Goal: Information Seeking & Learning: Learn about a topic

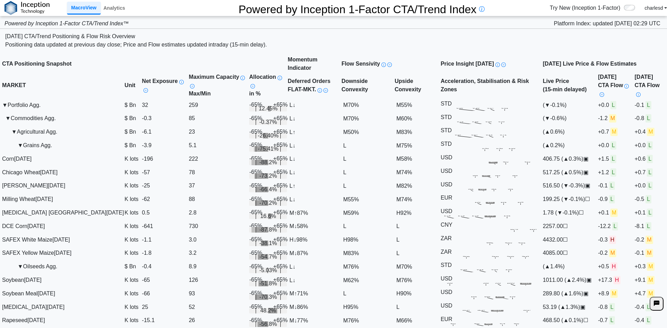
scroll to position [174, 0]
click at [19, 264] on span "▼" at bounding box center [20, 267] width 6 height 6
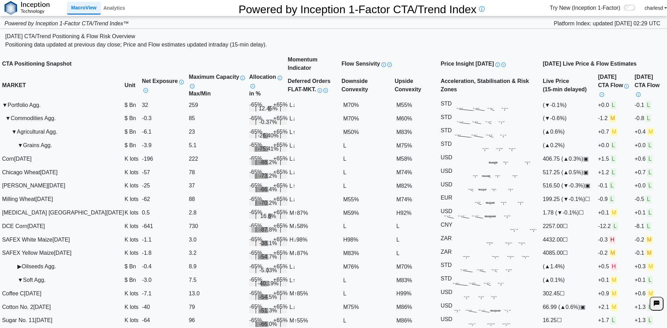
click at [19, 264] on span "▶" at bounding box center [19, 267] width 4 height 6
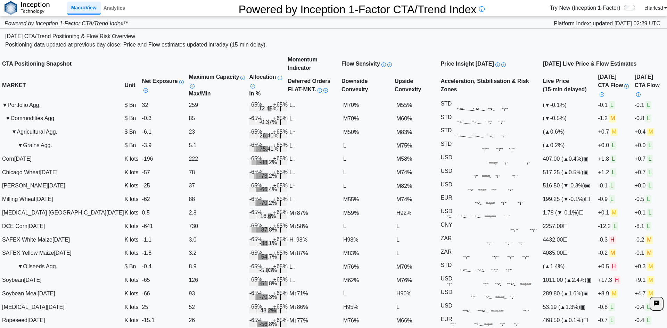
scroll to position [695, 0]
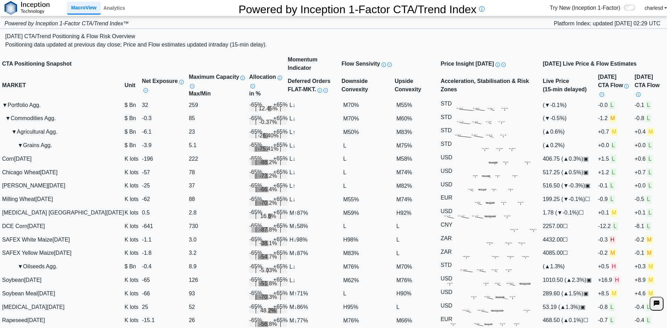
scroll to position [0, 0]
click at [21, 148] on span "▼" at bounding box center [20, 145] width 6 height 6
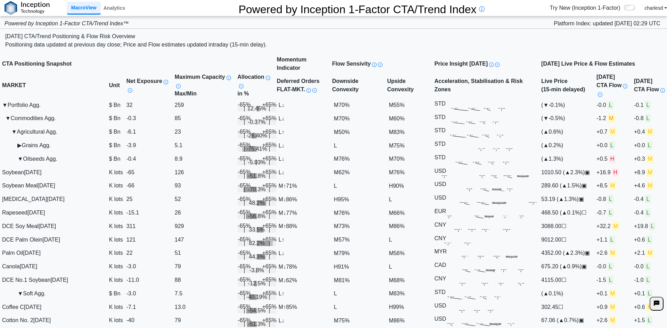
click at [21, 162] on span "▼" at bounding box center [20, 159] width 6 height 6
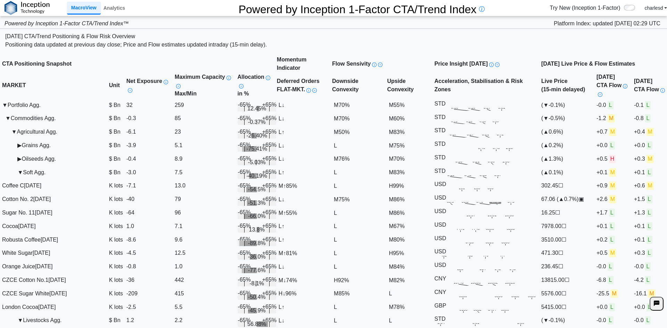
click at [20, 179] on td "▼ Soft Agg." at bounding box center [55, 173] width 107 height 14
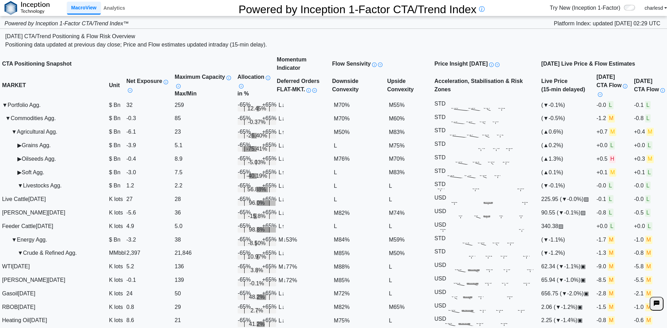
click at [18, 193] on td "▼ Livestocks Agg." at bounding box center [55, 186] width 107 height 14
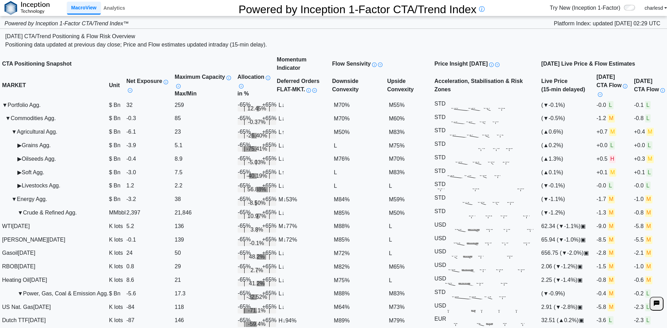
click at [18, 193] on td "▶ Livestocks Agg." at bounding box center [55, 186] width 107 height 14
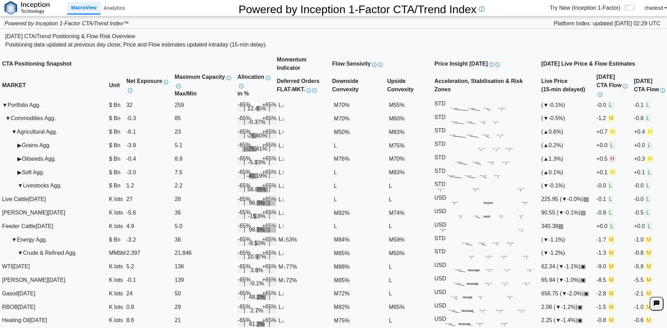
click at [18, 193] on td "▼ Livestocks Agg." at bounding box center [55, 186] width 107 height 14
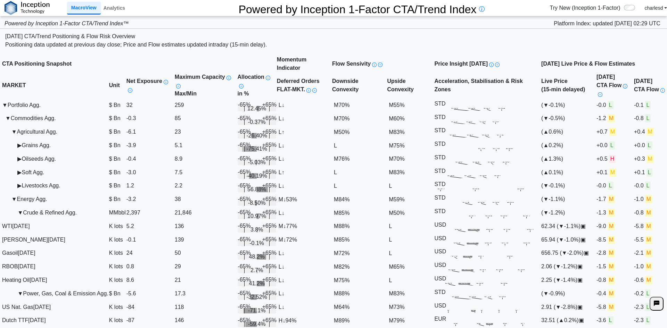
click at [18, 206] on td "▼ Energy Agg." at bounding box center [55, 200] width 107 height 14
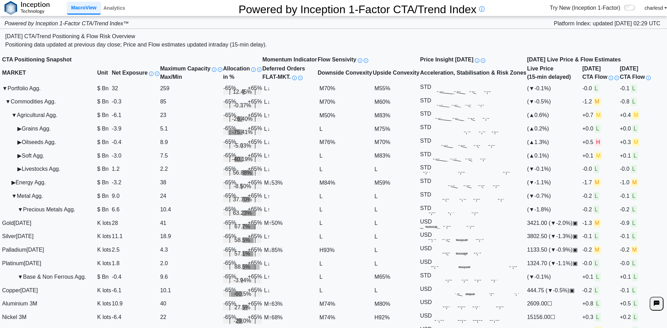
click at [14, 199] on span "▼" at bounding box center [14, 196] width 6 height 6
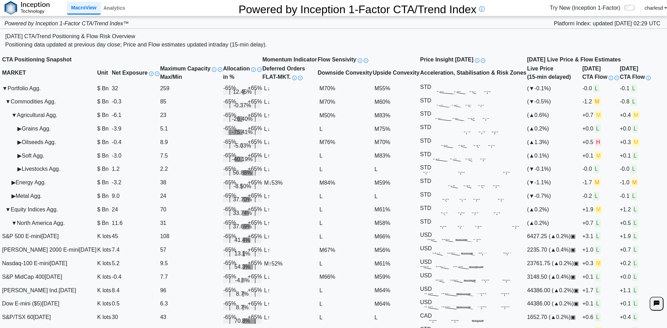
click at [11, 213] on span "▼" at bounding box center [8, 210] width 6 height 6
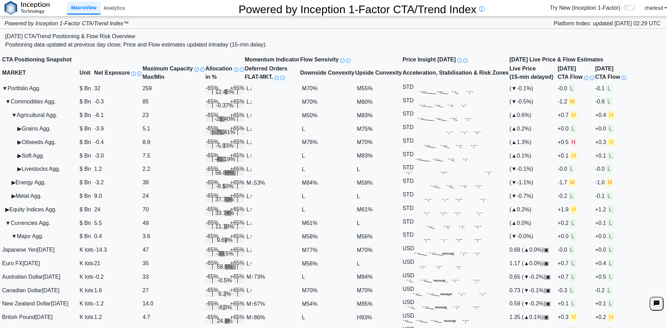
click at [10, 226] on span "▼" at bounding box center [8, 223] width 6 height 6
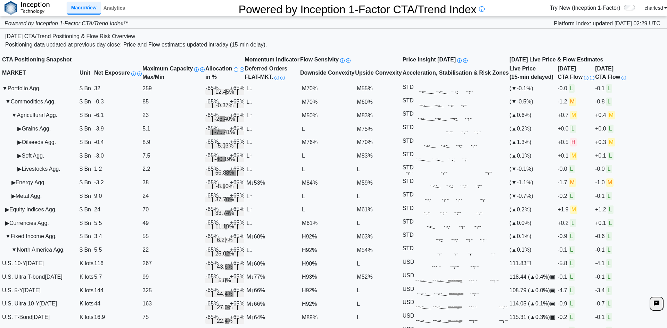
click at [13, 244] on td "▼ Fixed Income Agg." at bounding box center [40, 237] width 77 height 14
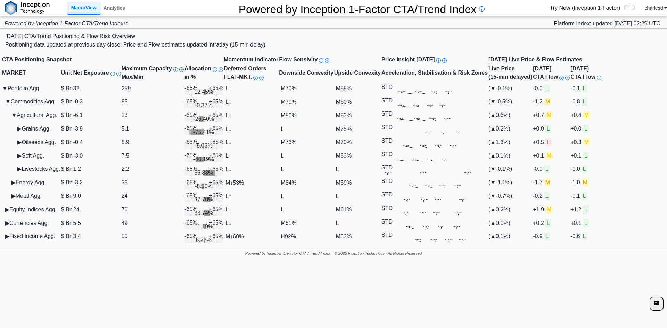
click at [17, 118] on span "▼" at bounding box center [14, 115] width 6 height 6
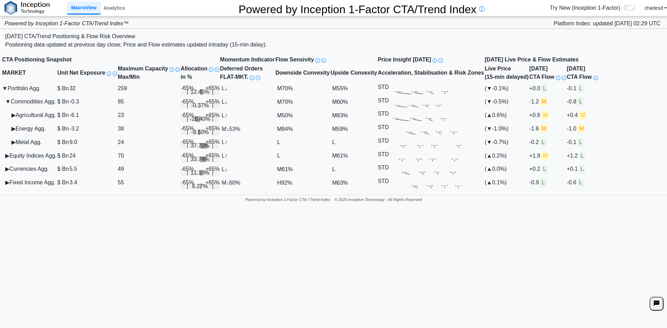
click at [601, 284] on div "**********" at bounding box center [333, 164] width 667 height 328
click at [16, 118] on span "▶" at bounding box center [13, 115] width 4 height 6
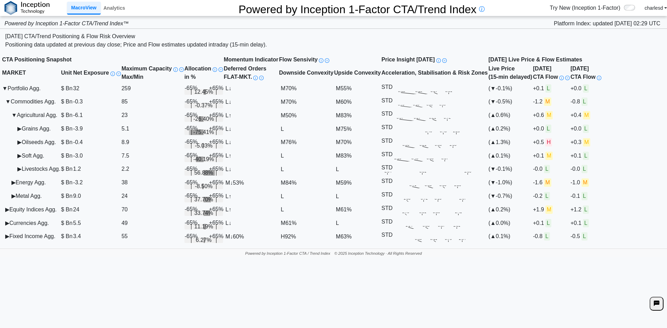
click at [18, 136] on td "▶ Grains Agg." at bounding box center [31, 129] width 59 height 14
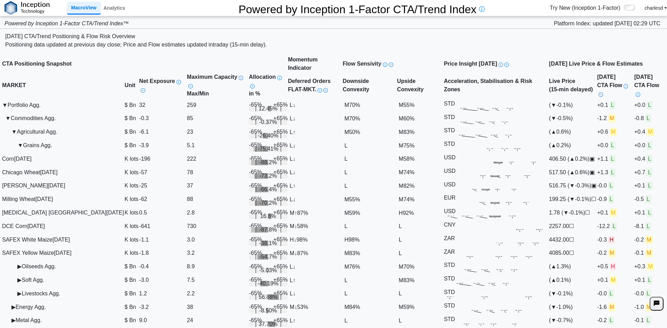
click at [18, 152] on td "▼ Grains Agg." at bounding box center [63, 146] width 123 height 14
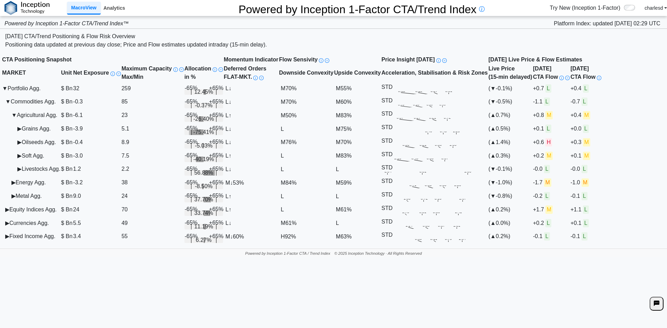
click at [116, 7] on link "Analytics" at bounding box center [114, 8] width 27 height 12
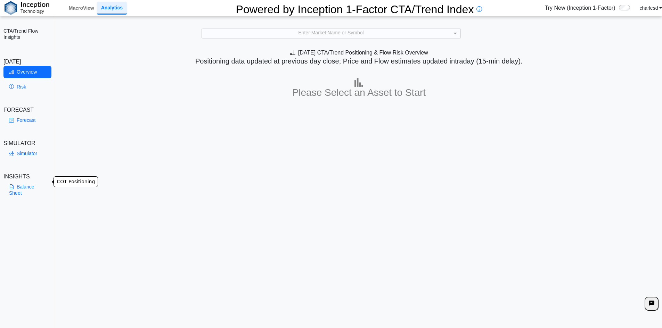
click at [21, 181] on link "Balance Sheet" at bounding box center [27, 190] width 48 height 18
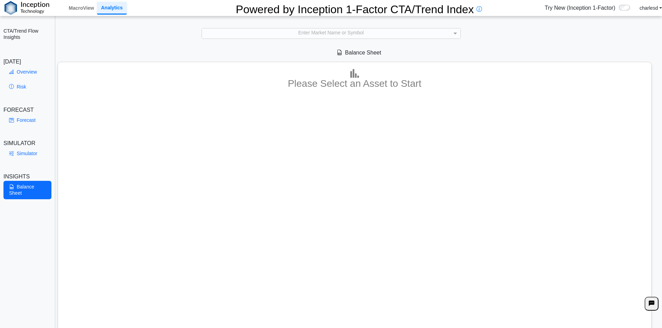
click at [346, 30] on div "Enter Market Name or Symbol" at bounding box center [331, 33] width 258 height 10
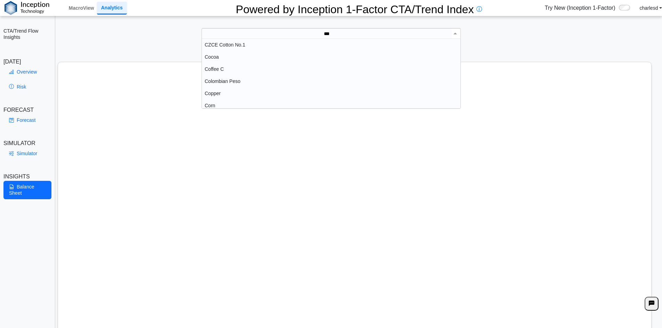
scroll to position [19, 253]
type input "****"
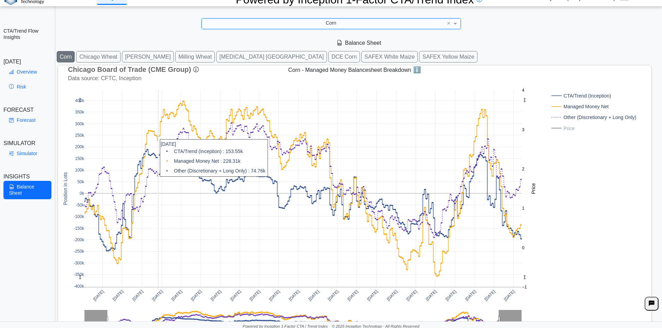
scroll to position [0, 0]
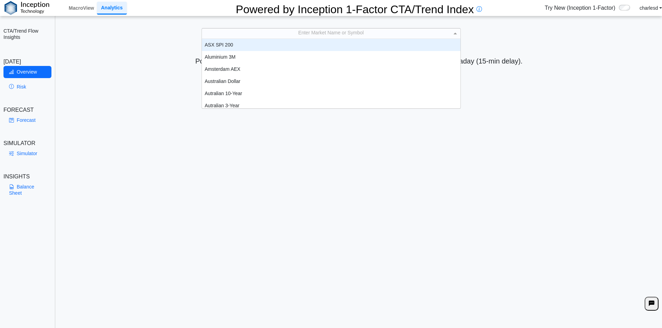
click at [344, 30] on div "Enter Market Name or Symbol" at bounding box center [331, 33] width 258 height 10
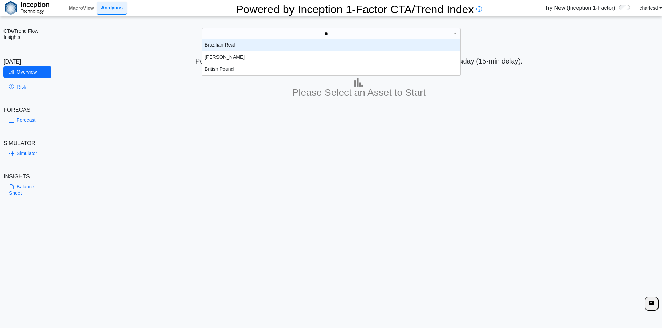
type input "***"
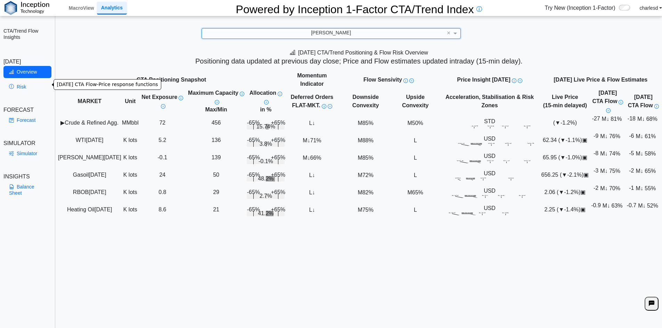
click at [22, 81] on link "Risk" at bounding box center [27, 87] width 48 height 12
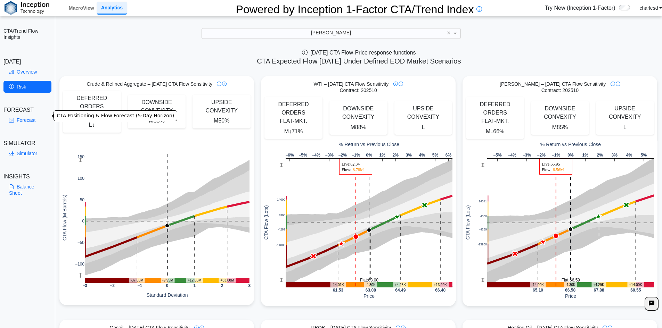
click at [28, 119] on link "Forecast" at bounding box center [27, 120] width 48 height 12
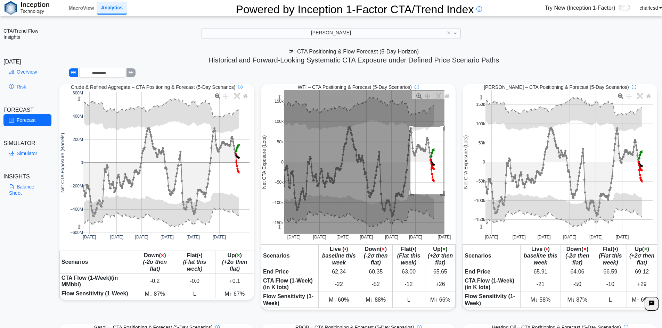
drag, startPoint x: 409, startPoint y: 126, endPoint x: 450, endPoint y: 203, distance: 86.7
click at [446, 202] on div "Sep 2024 Nov 2024 Jan 2025 Mar 2025 May 2025 Jul 2025 Sep 2025 −150k −100k −50k…" at bounding box center [357, 167] width 193 height 154
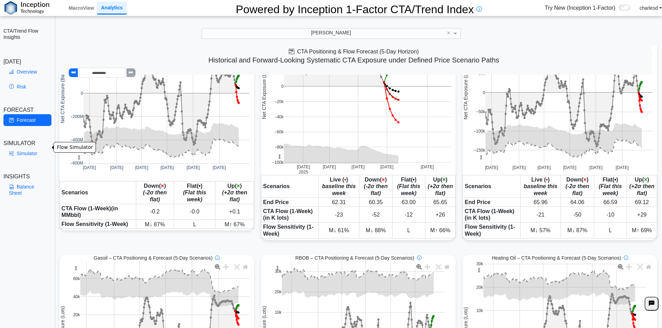
click at [27, 148] on link "Simulator" at bounding box center [27, 154] width 48 height 12
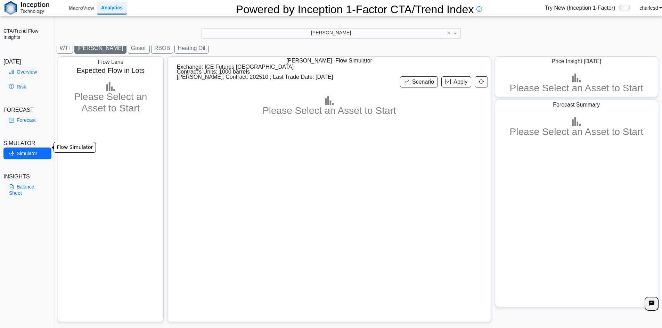
scroll to position [14, 0]
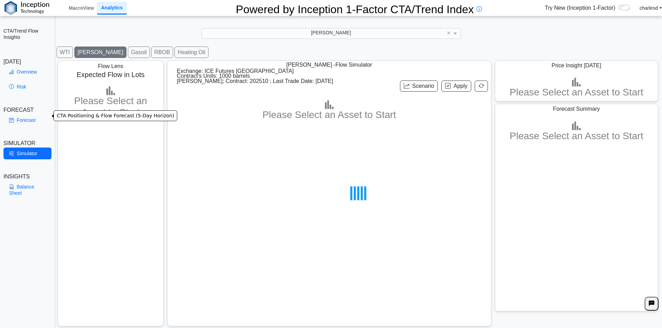
click at [32, 114] on link "Forecast" at bounding box center [27, 120] width 48 height 12
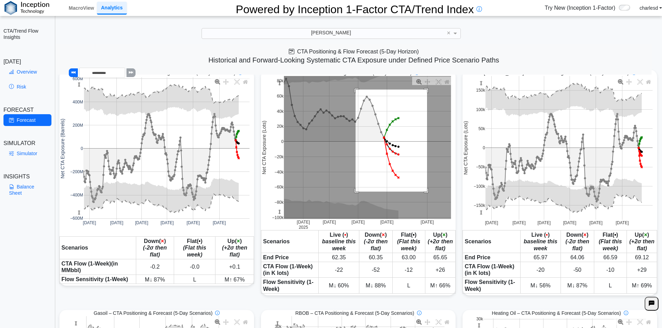
drag, startPoint x: 354, startPoint y: 88, endPoint x: 424, endPoint y: 191, distance: 124.3
click at [426, 191] on rect at bounding box center [367, 147] width 167 height 143
